Goal: Task Accomplishment & Management: Manage account settings

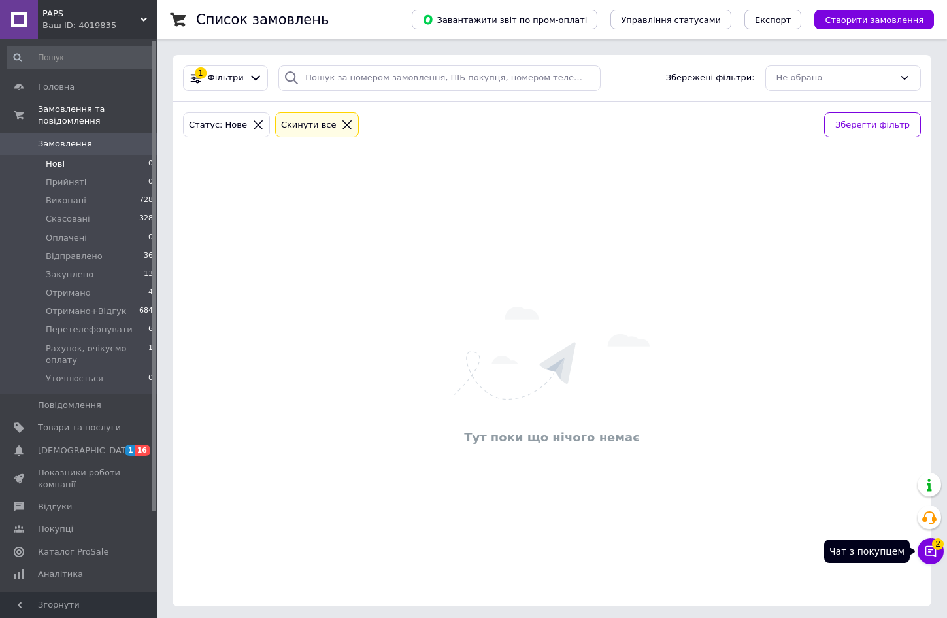
click at [937, 547] on span "2" at bounding box center [938, 542] width 12 height 12
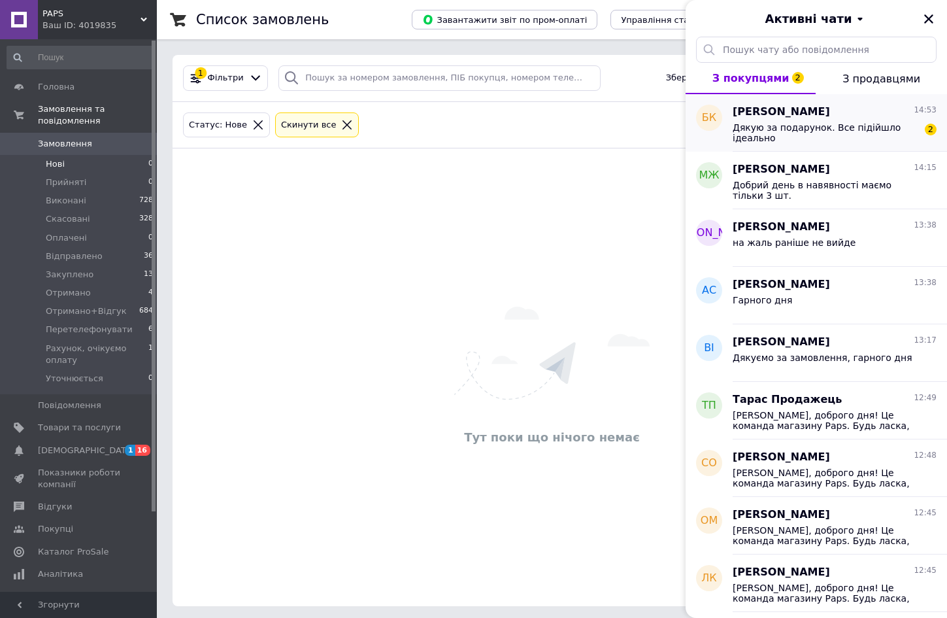
click at [843, 115] on div "Богдан Кот 14:53" at bounding box center [835, 112] width 204 height 15
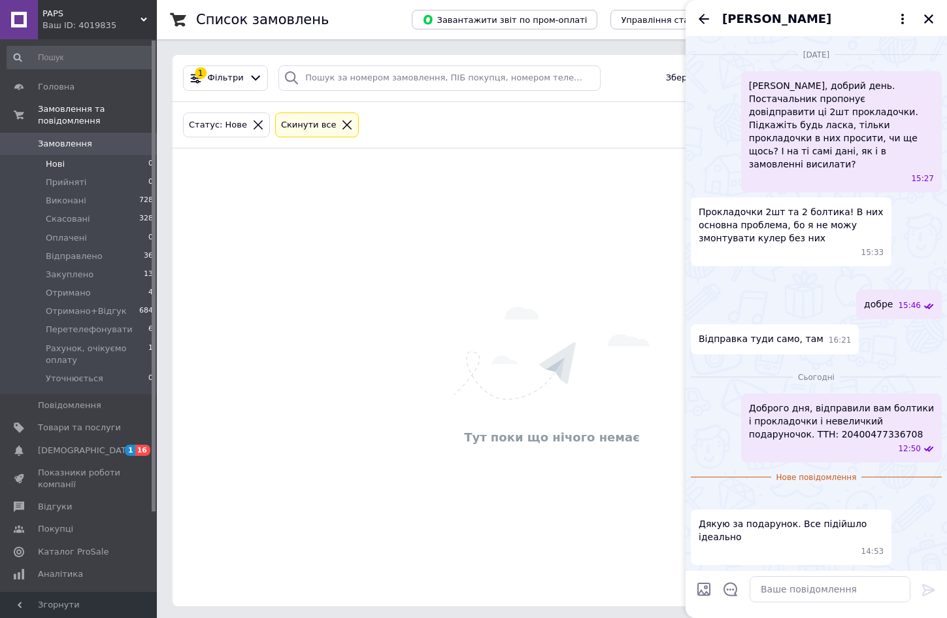
scroll to position [1763, 0]
click at [778, 587] on textarea at bounding box center [830, 589] width 161 height 26
type textarea "Г"
type textarea "Будь ласка, гарного дня!"
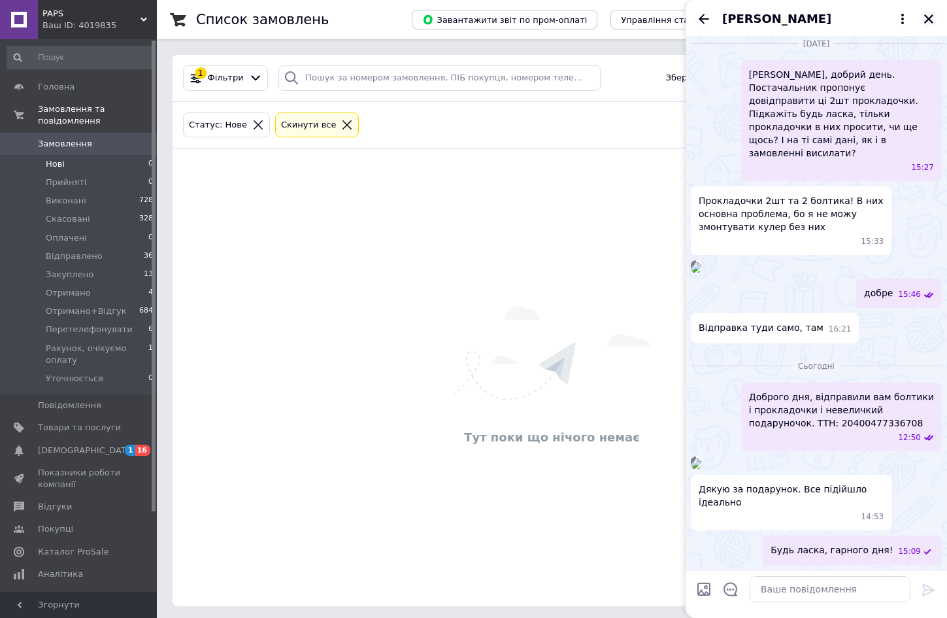
click at [930, 19] on icon "Закрити" at bounding box center [929, 19] width 12 height 12
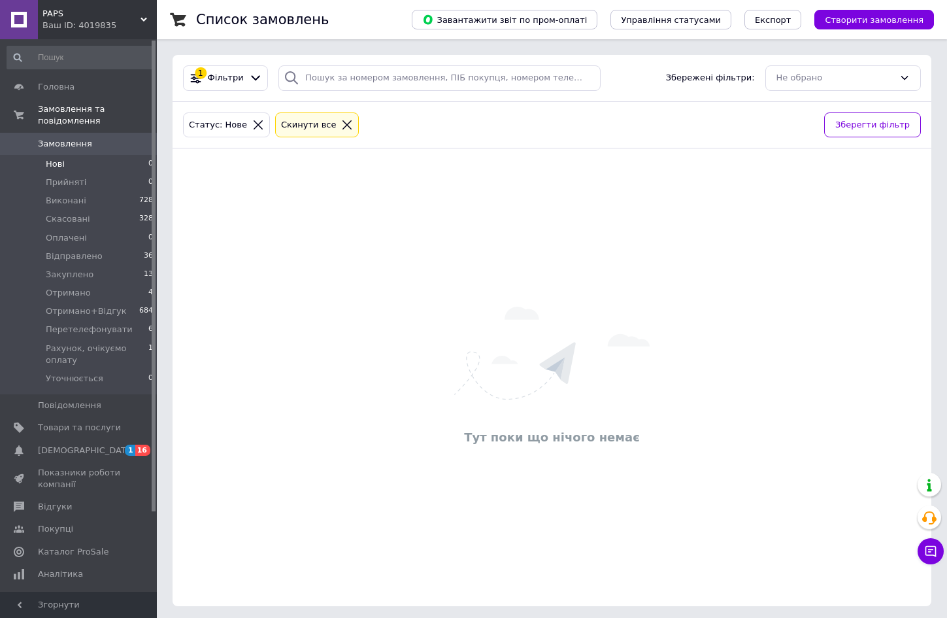
click at [71, 155] on li "Нові 0" at bounding box center [80, 164] width 161 height 18
click at [930, 553] on icon at bounding box center [931, 551] width 13 height 13
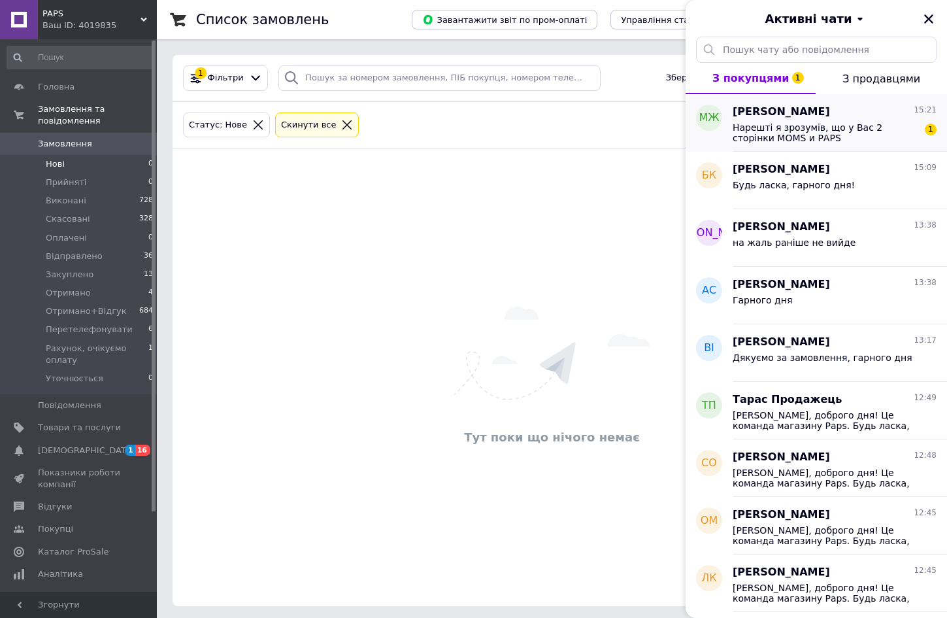
click at [881, 121] on div "Нарешті я зрозумів, що у Вас 2 сторінки МОМS и РАРS 1" at bounding box center [835, 132] width 204 height 24
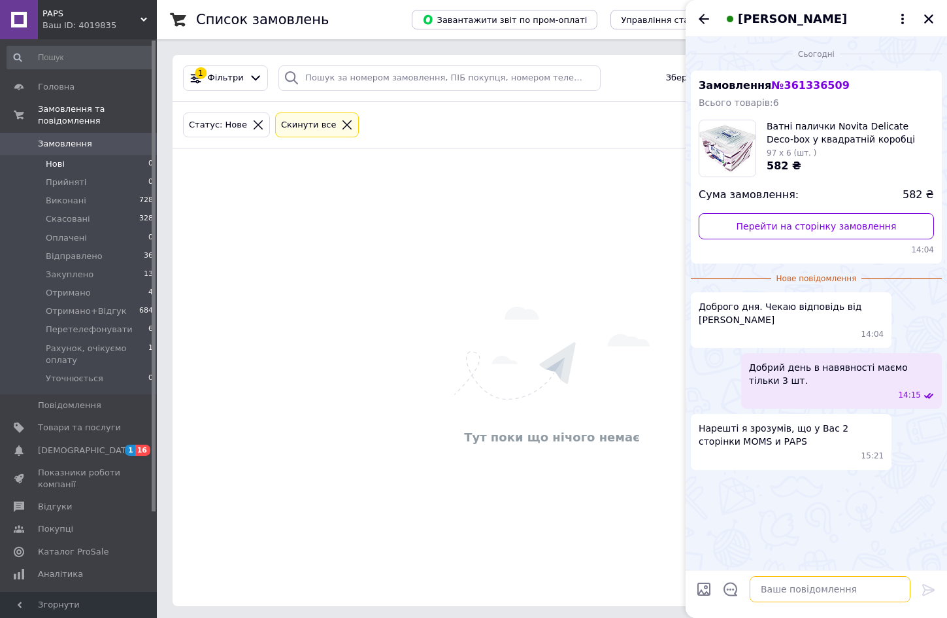
click at [756, 594] on textarea at bounding box center [830, 589] width 161 height 26
click at [807, 590] on textarea "так це один і той магазин" at bounding box center [817, 589] width 187 height 26
type textarea "так це один і той же магазин"
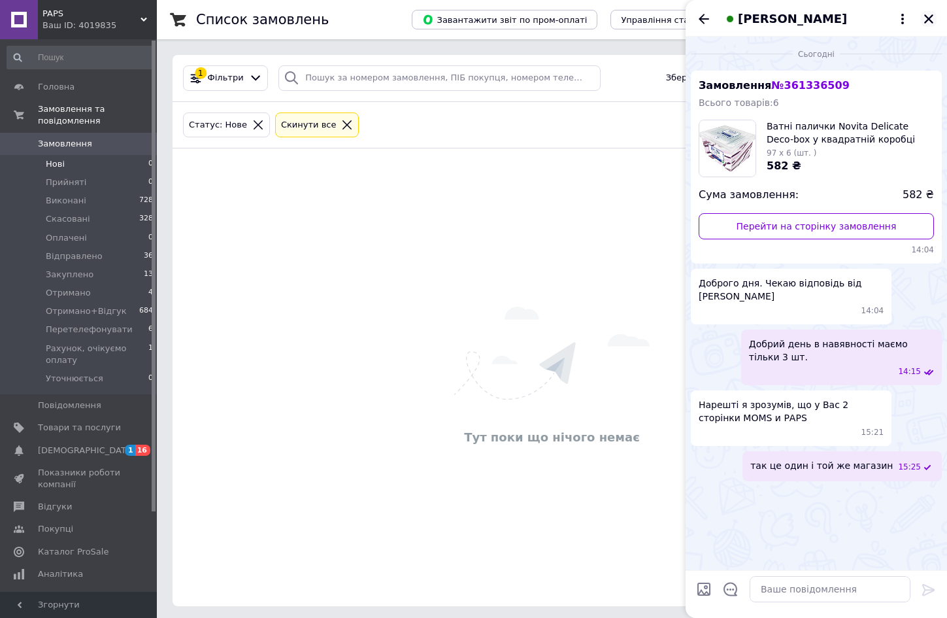
click at [930, 16] on icon "Закрити" at bounding box center [929, 19] width 12 height 12
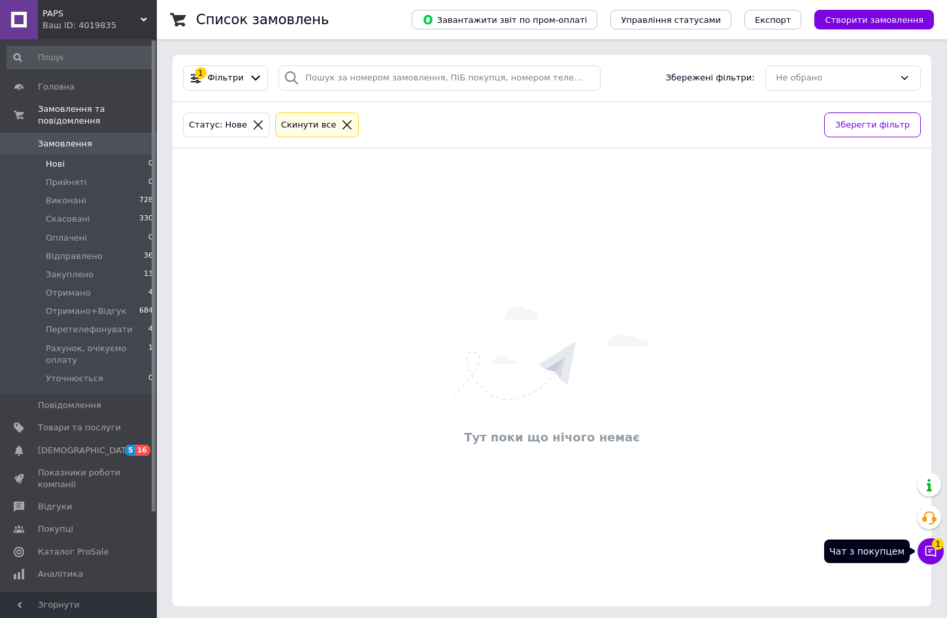
click at [928, 547] on icon at bounding box center [931, 551] width 13 height 13
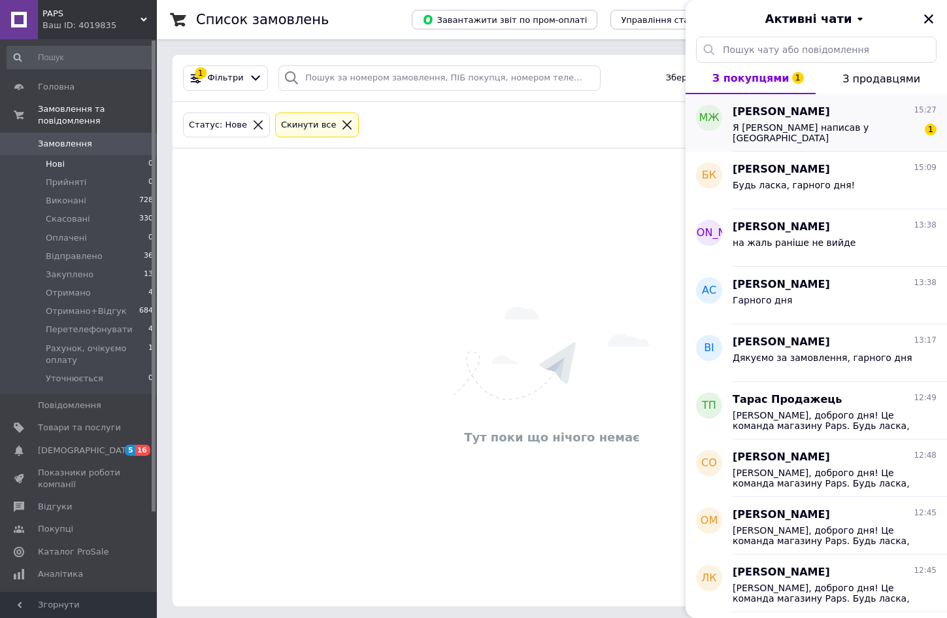
click at [848, 128] on div "Я Вам написав у Вайбері 1" at bounding box center [835, 132] width 204 height 24
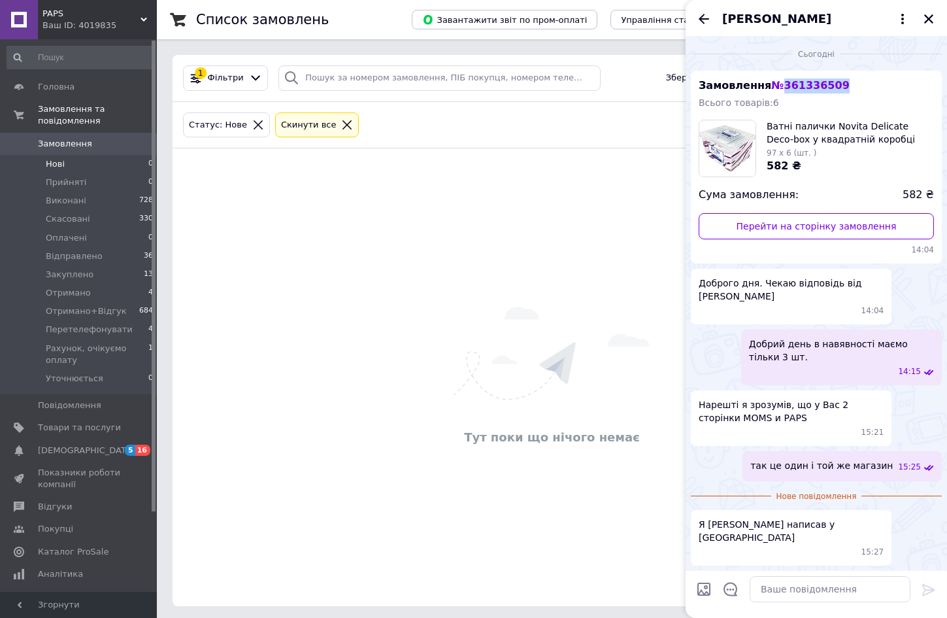
drag, startPoint x: 832, startPoint y: 86, endPoint x: 777, endPoint y: 92, distance: 54.5
click at [777, 92] on div "Замовлення № 361336509 Всього товарів: 6 Ватні палички Novita Delicate Deco-box…" at bounding box center [816, 167] width 251 height 193
copy span "361336509"
click at [77, 213] on span "Скасовані" at bounding box center [68, 219] width 44 height 12
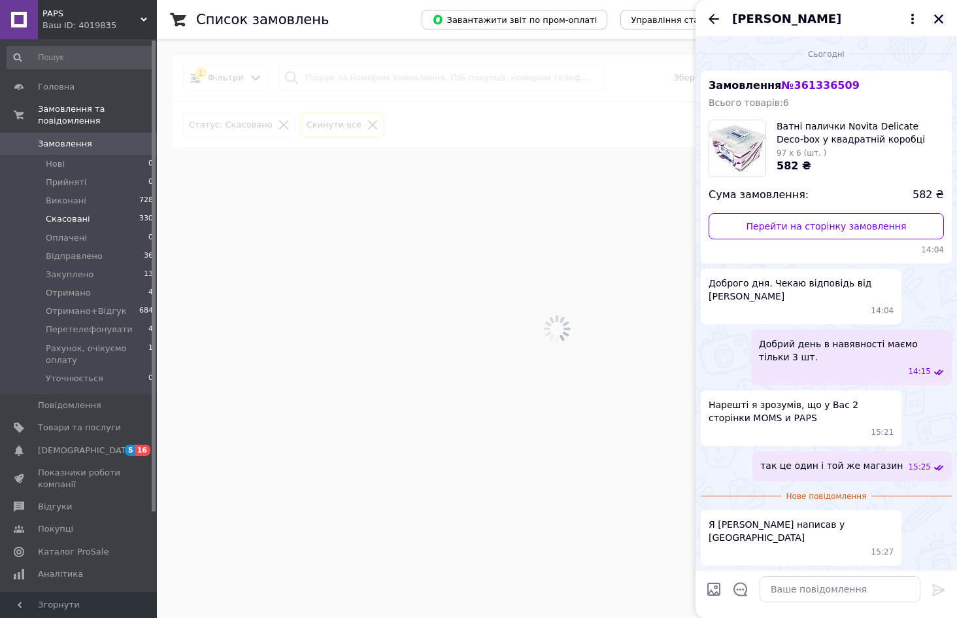
click at [938, 15] on div "[PERSON_NAME]" at bounding box center [827, 18] width 262 height 37
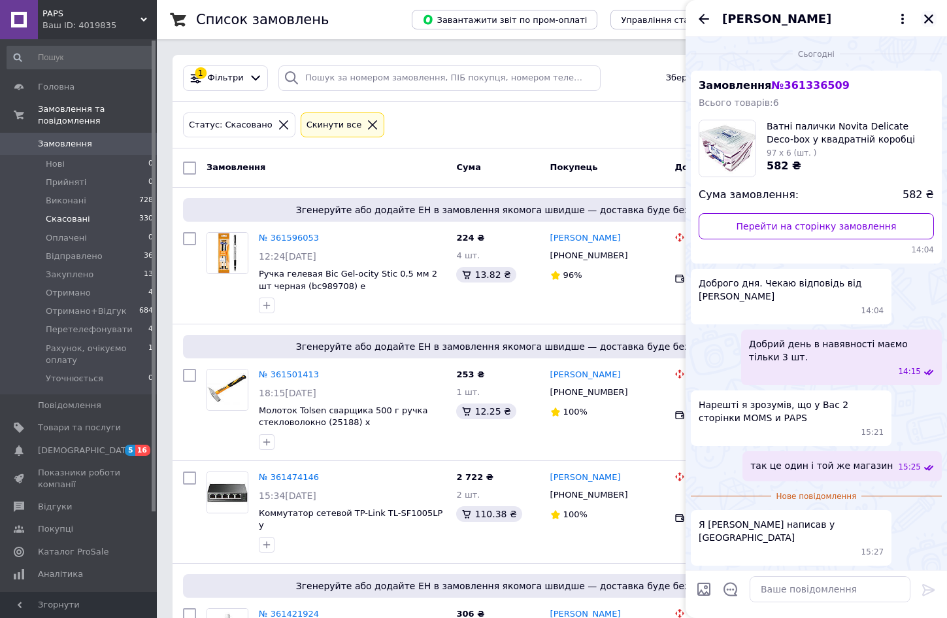
click at [927, 17] on icon "Закрити" at bounding box center [929, 18] width 9 height 9
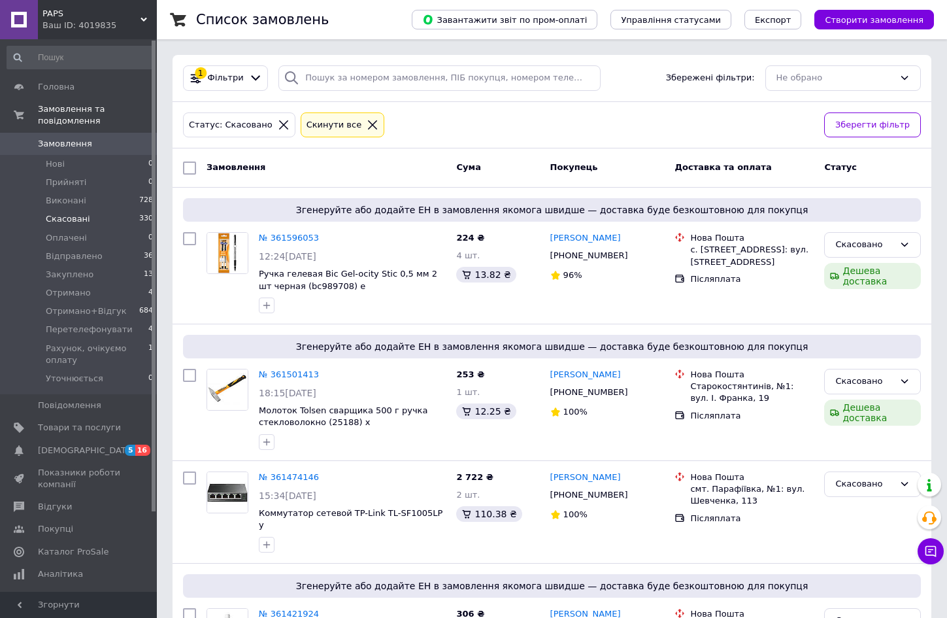
click at [66, 213] on span "Скасовані" at bounding box center [68, 219] width 44 height 12
click at [78, 213] on span "Скасовані" at bounding box center [68, 219] width 44 height 12
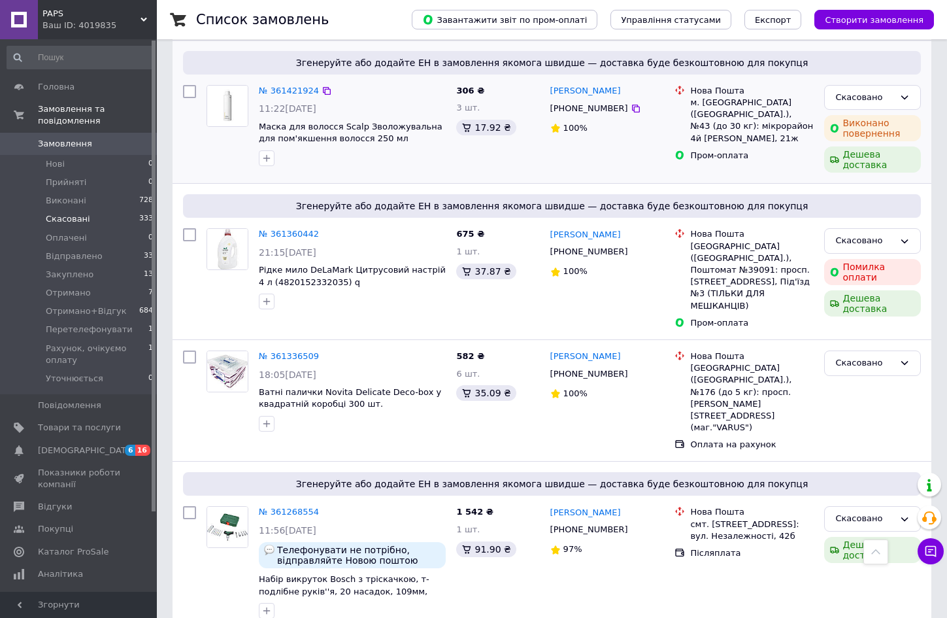
scroll to position [719, 0]
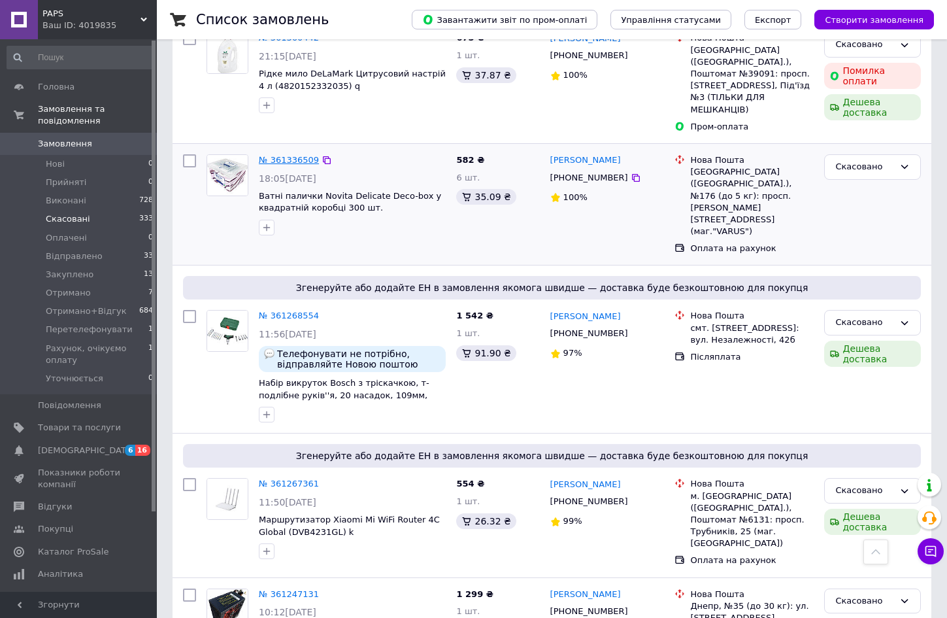
click at [284, 155] on link "№ 361336509" at bounding box center [289, 160] width 60 height 10
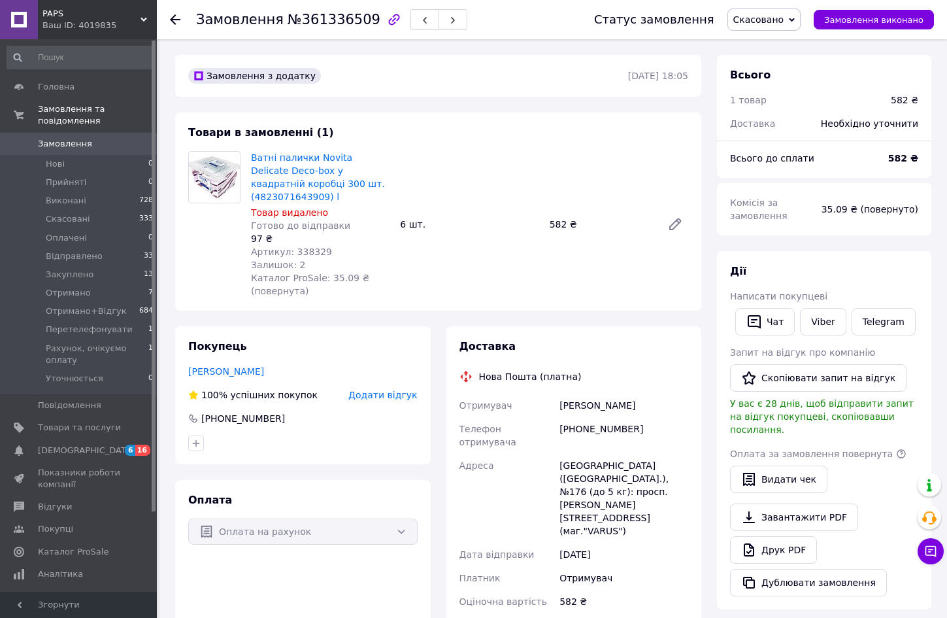
click at [796, 17] on span "Скасовано" at bounding box center [765, 20] width 74 height 22
click at [770, 46] on li "Прийнято" at bounding box center [792, 46] width 128 height 20
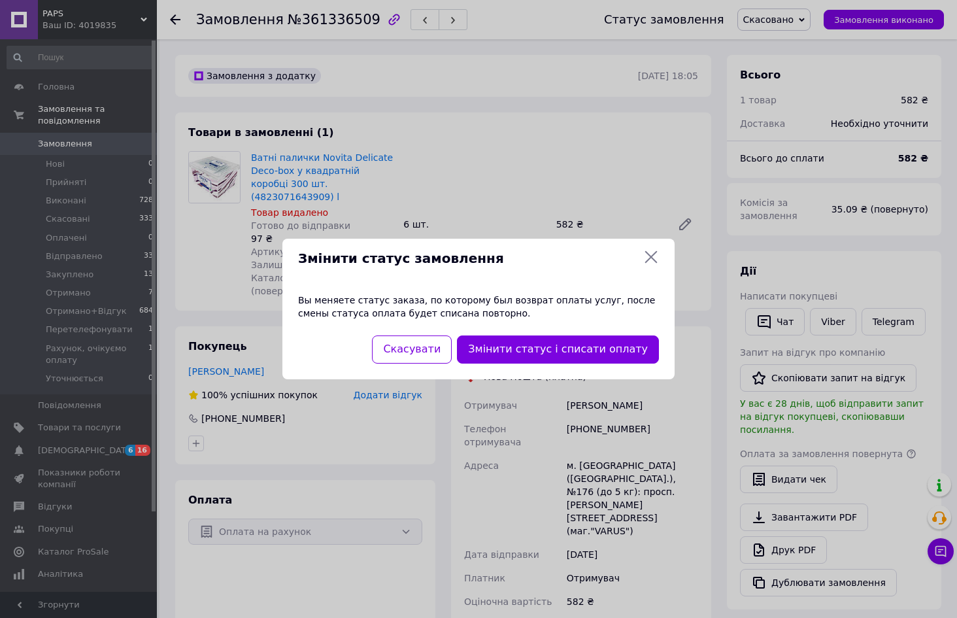
click at [658, 256] on icon at bounding box center [651, 257] width 16 height 16
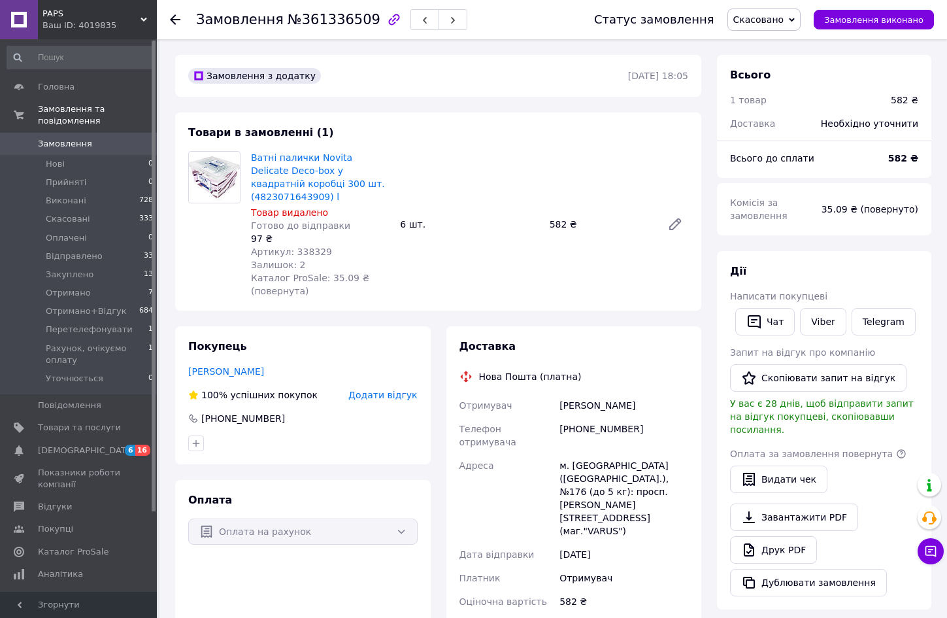
click at [176, 16] on icon at bounding box center [175, 19] width 10 height 10
